Goal: Find specific page/section: Find specific page/section

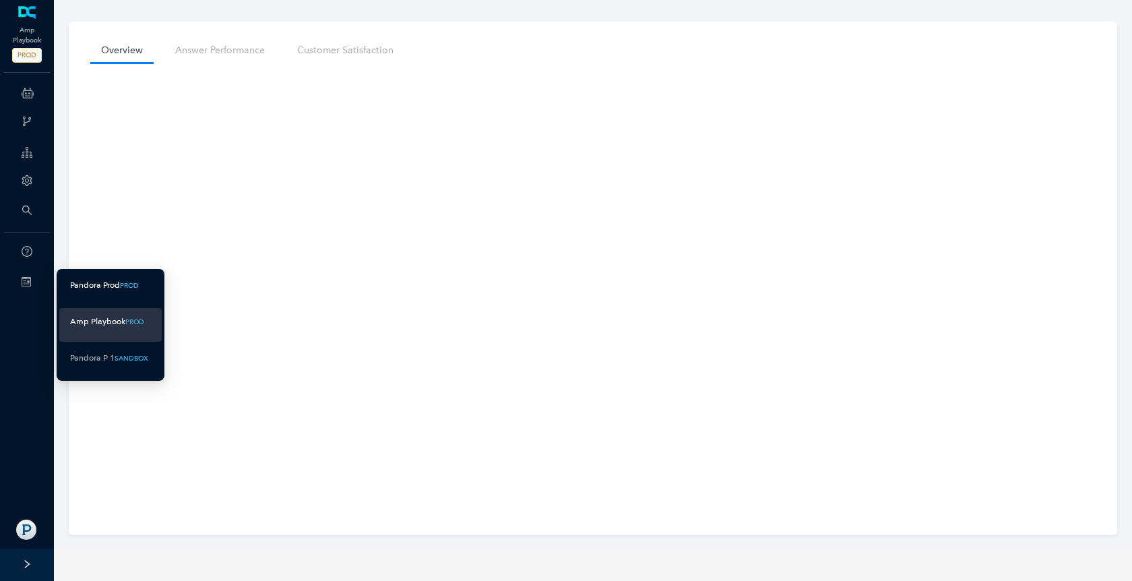
click at [98, 288] on div "Pandora Prod" at bounding box center [95, 285] width 50 height 17
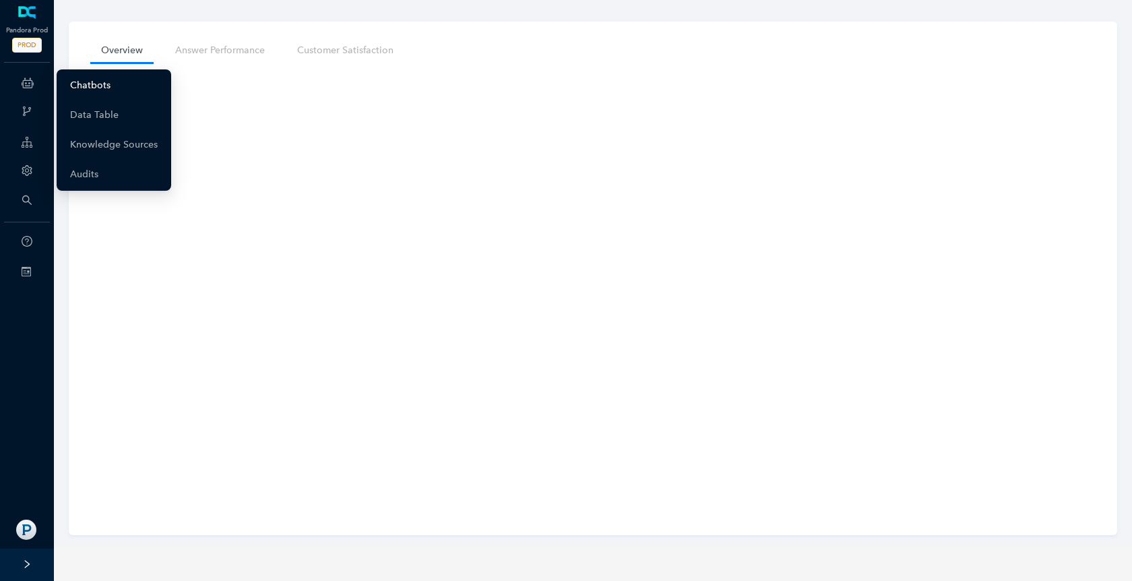
click at [76, 89] on link "Chatbots" at bounding box center [90, 85] width 40 height 27
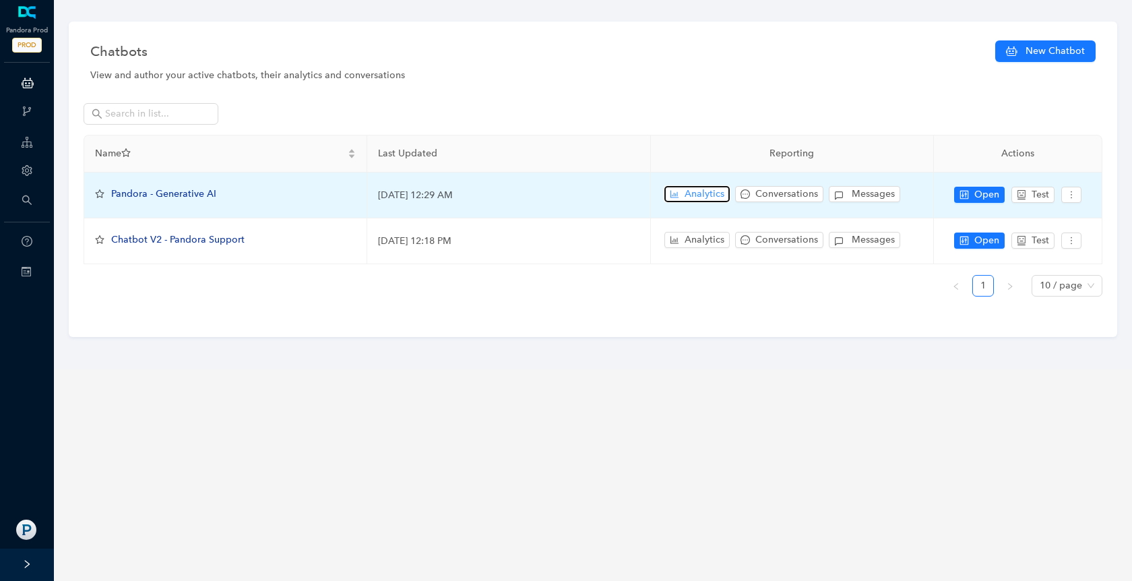
click at [686, 193] on span "Analytics" at bounding box center [705, 194] width 40 height 15
